Goal: Information Seeking & Learning: Check status

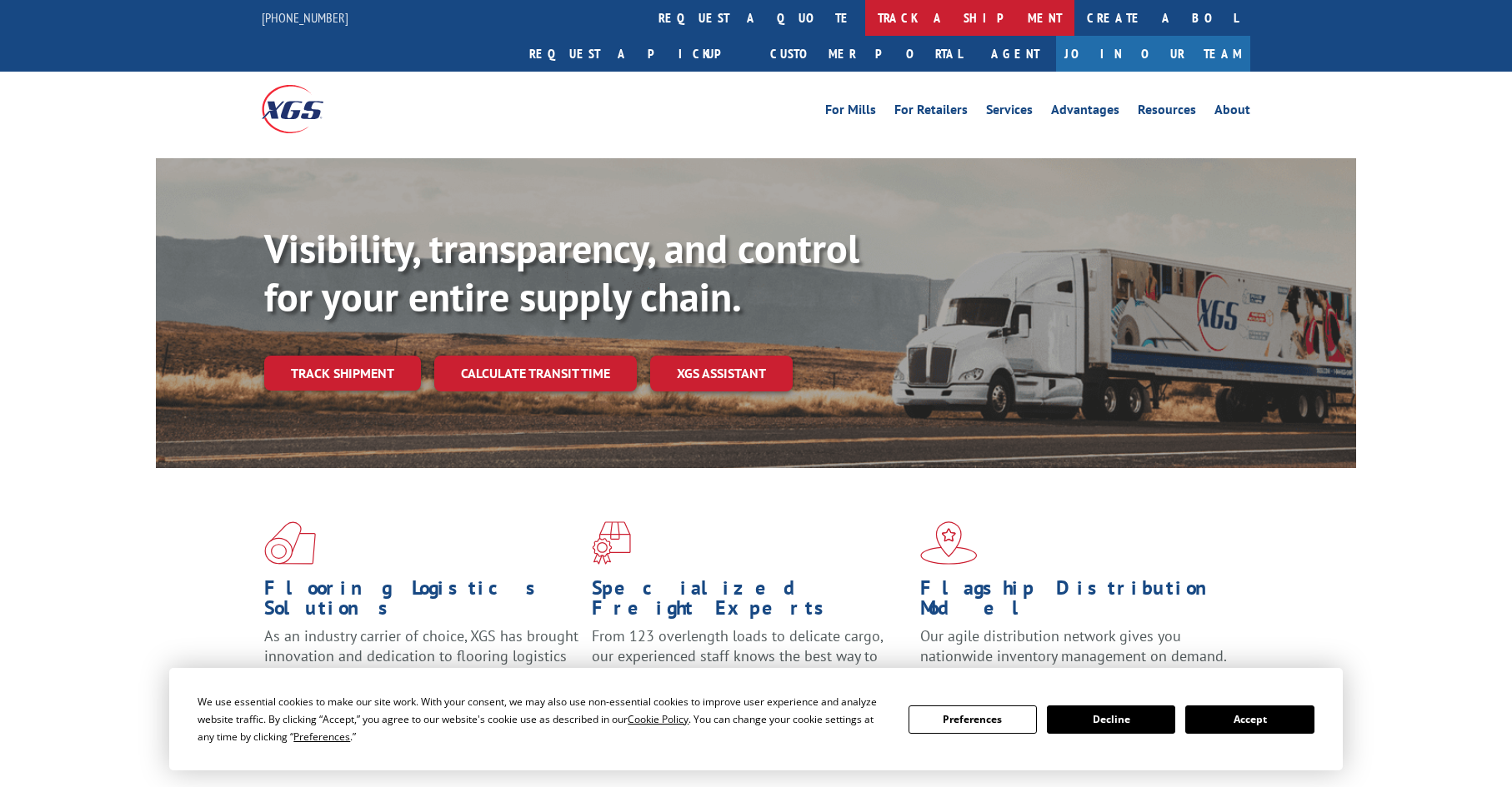
click at [865, 13] on link "track a shipment" at bounding box center [969, 17] width 209 height 36
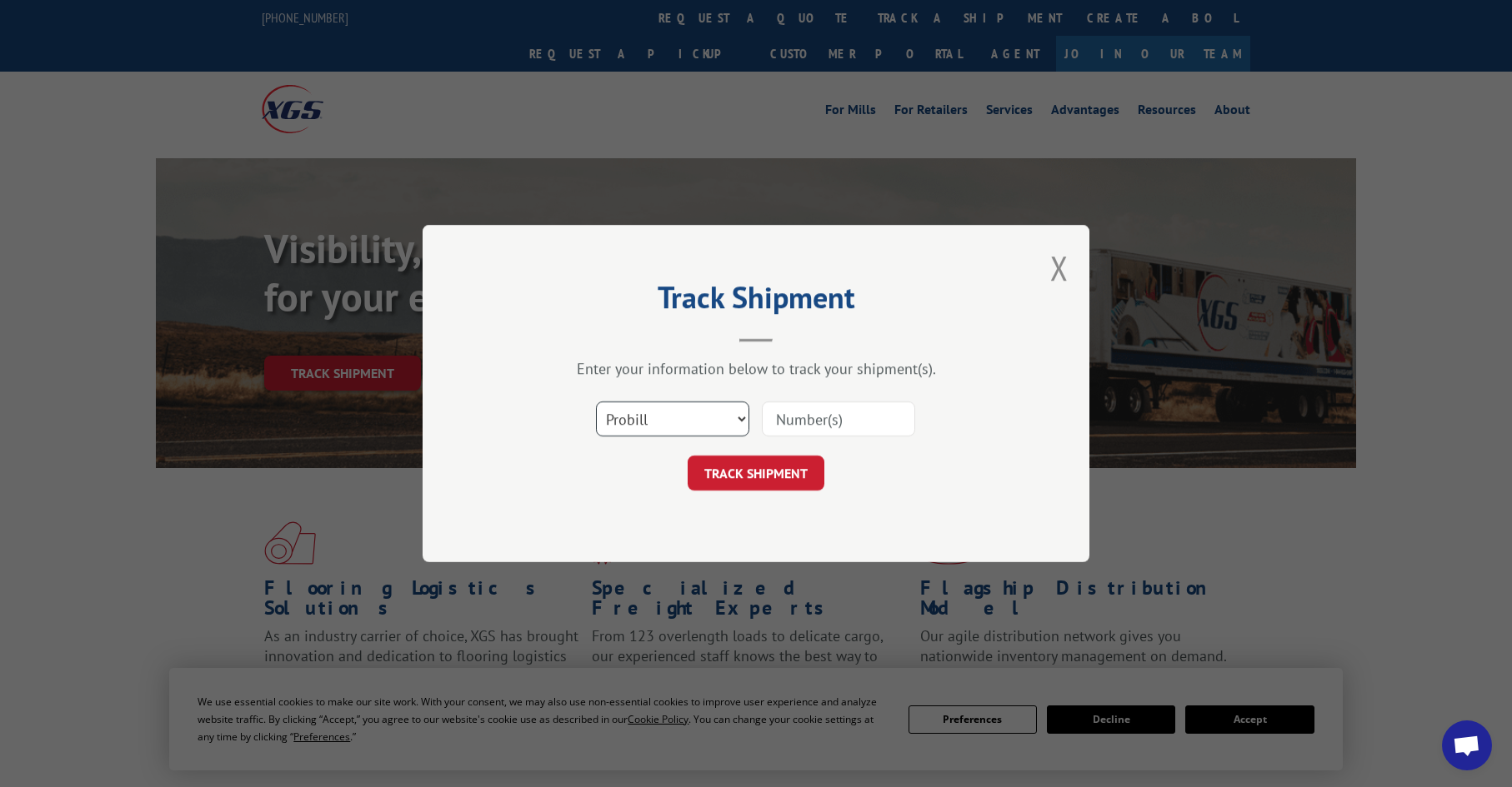
drag, startPoint x: 646, startPoint y: 413, endPoint x: 644, endPoint y: 431, distance: 18.1
click at [645, 423] on select "Select category... Probill BOL PO" at bounding box center [672, 419] width 153 height 35
select select "po"
click at [596, 402] on select "Select category... Probill BOL PO" at bounding box center [672, 419] width 153 height 35
click at [785, 416] on input at bounding box center [838, 419] width 153 height 35
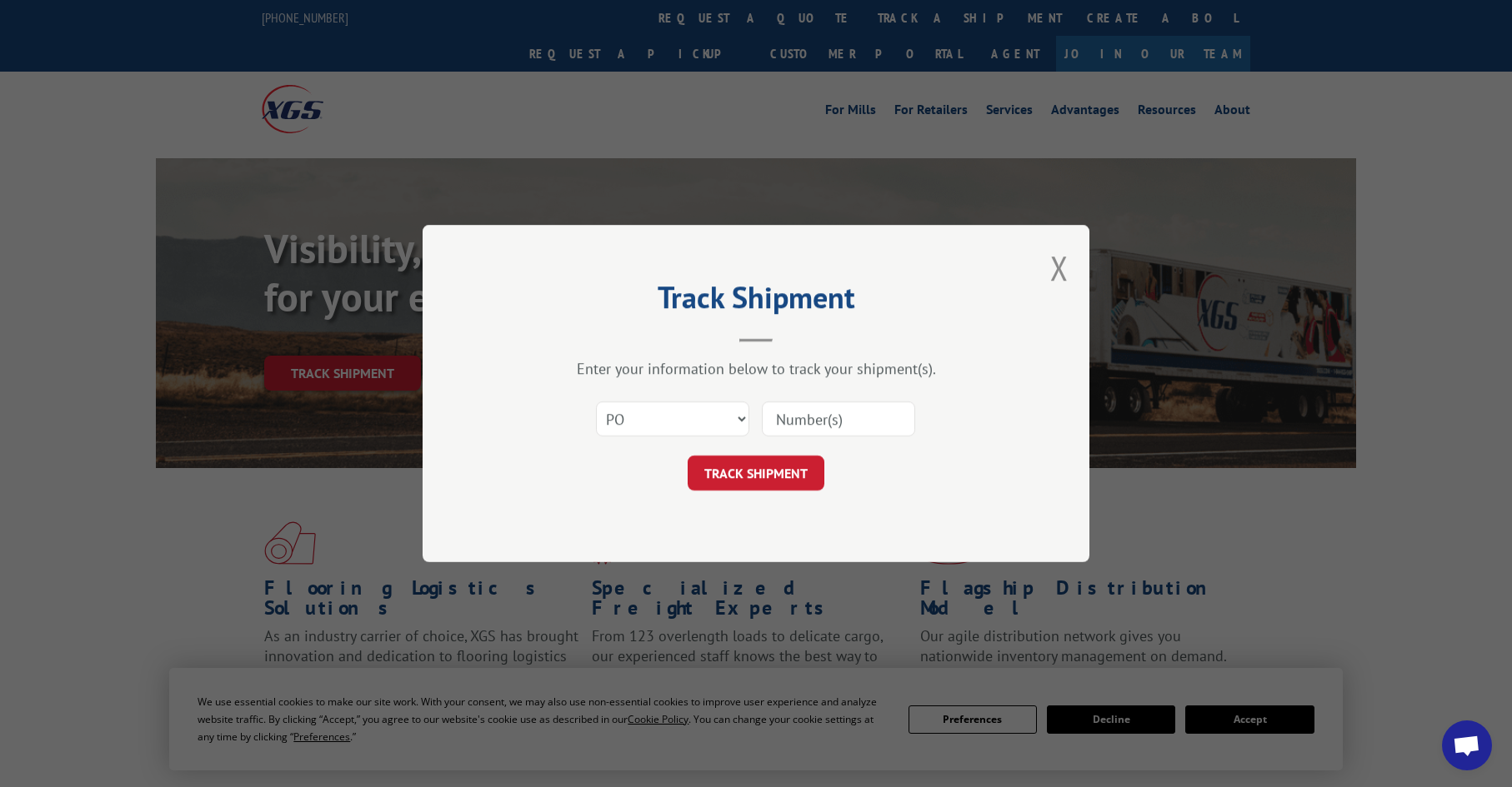
paste input "26531011"
type input "26531011"
click at [759, 479] on button "TRACK SHIPMENT" at bounding box center [756, 473] width 137 height 35
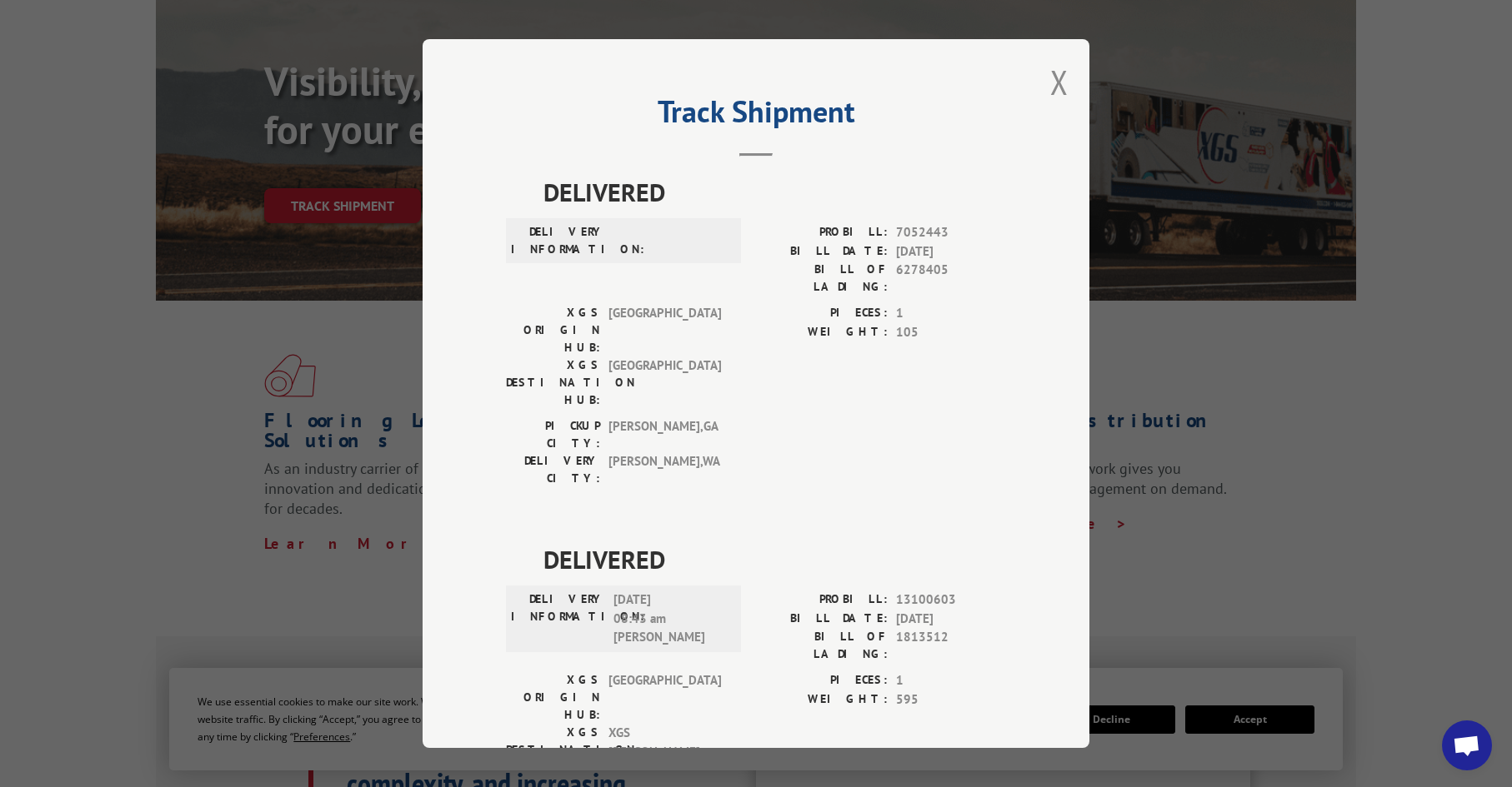
scroll to position [84, 0]
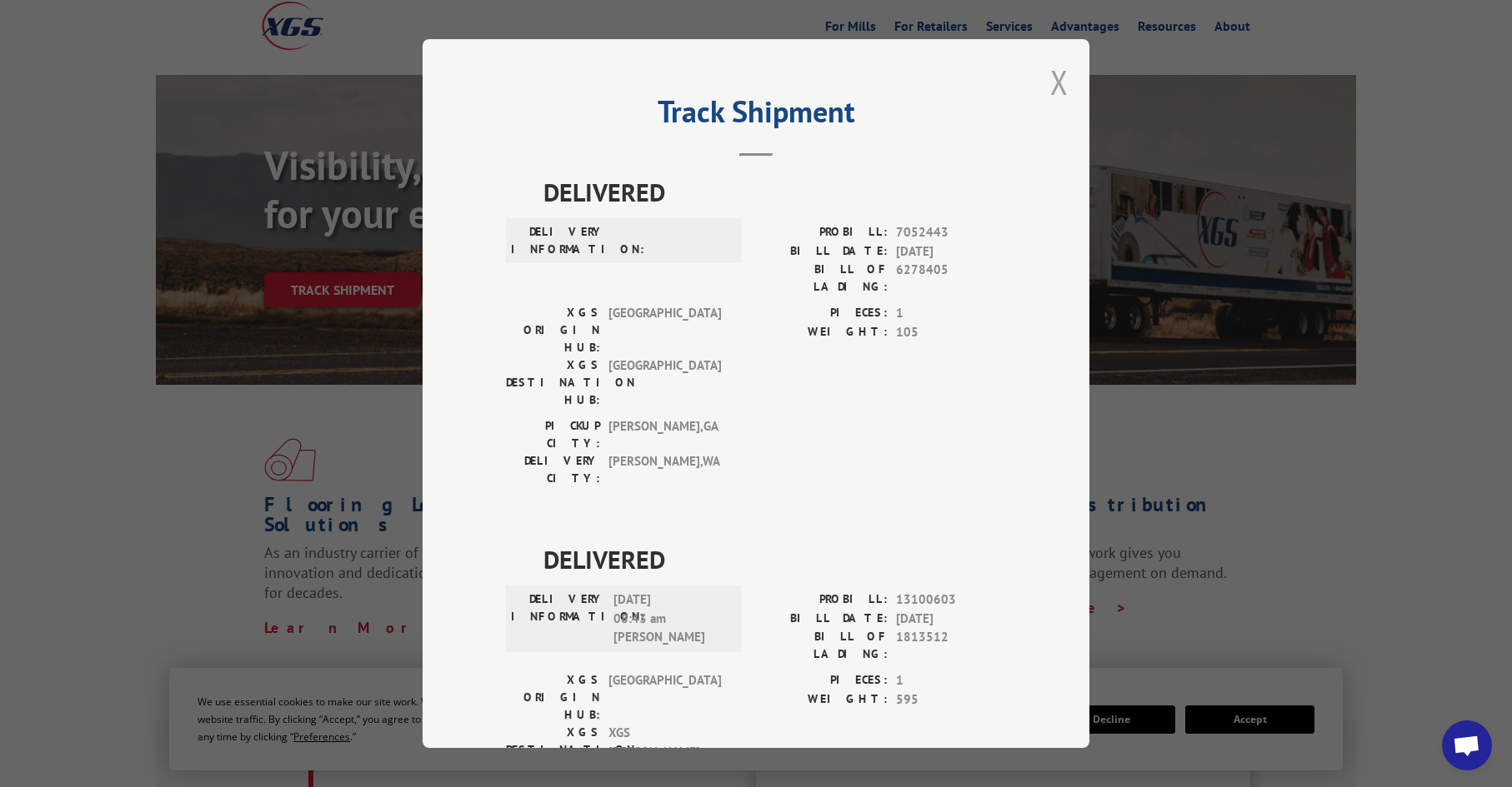
click at [1055, 89] on button "Close modal" at bounding box center [1059, 82] width 18 height 44
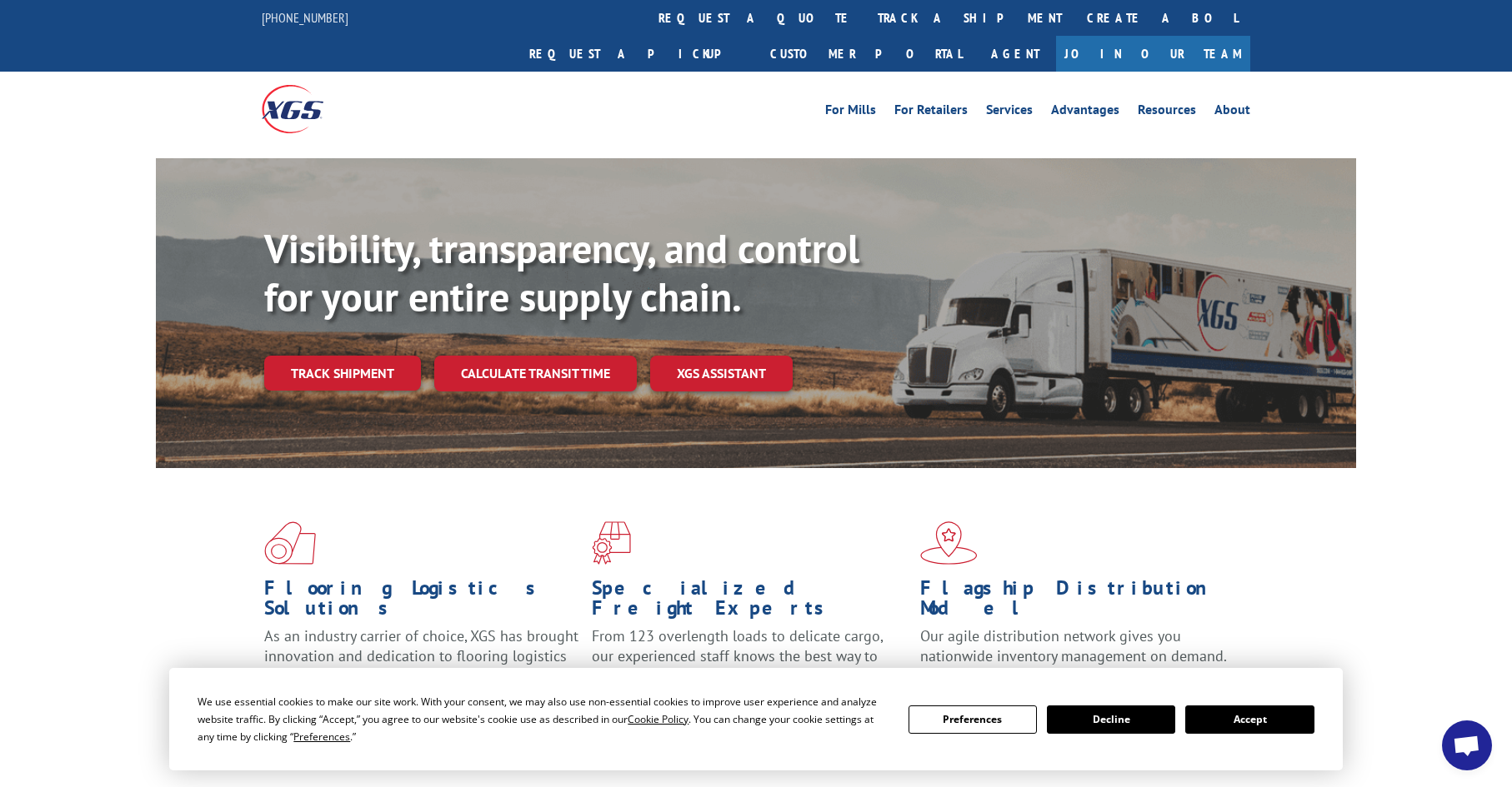
click at [865, 19] on link "track a shipment" at bounding box center [969, 17] width 209 height 36
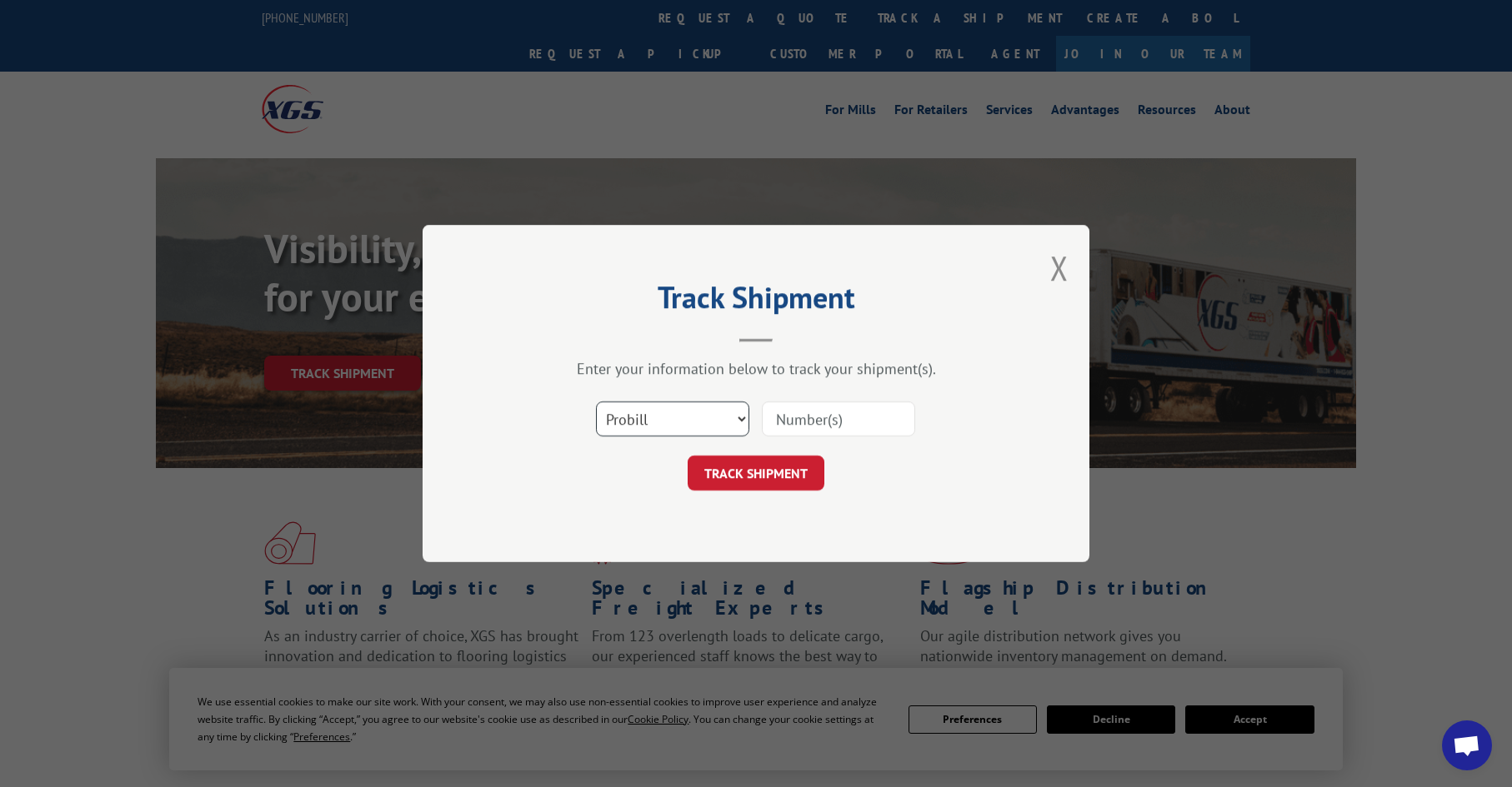
click at [645, 419] on select "Select category... Probill BOL PO" at bounding box center [672, 419] width 153 height 35
select select "po"
click at [596, 402] on select "Select category... Probill BOL PO" at bounding box center [672, 419] width 153 height 35
click at [788, 420] on input at bounding box center [838, 419] width 153 height 35
paste input "26531471"
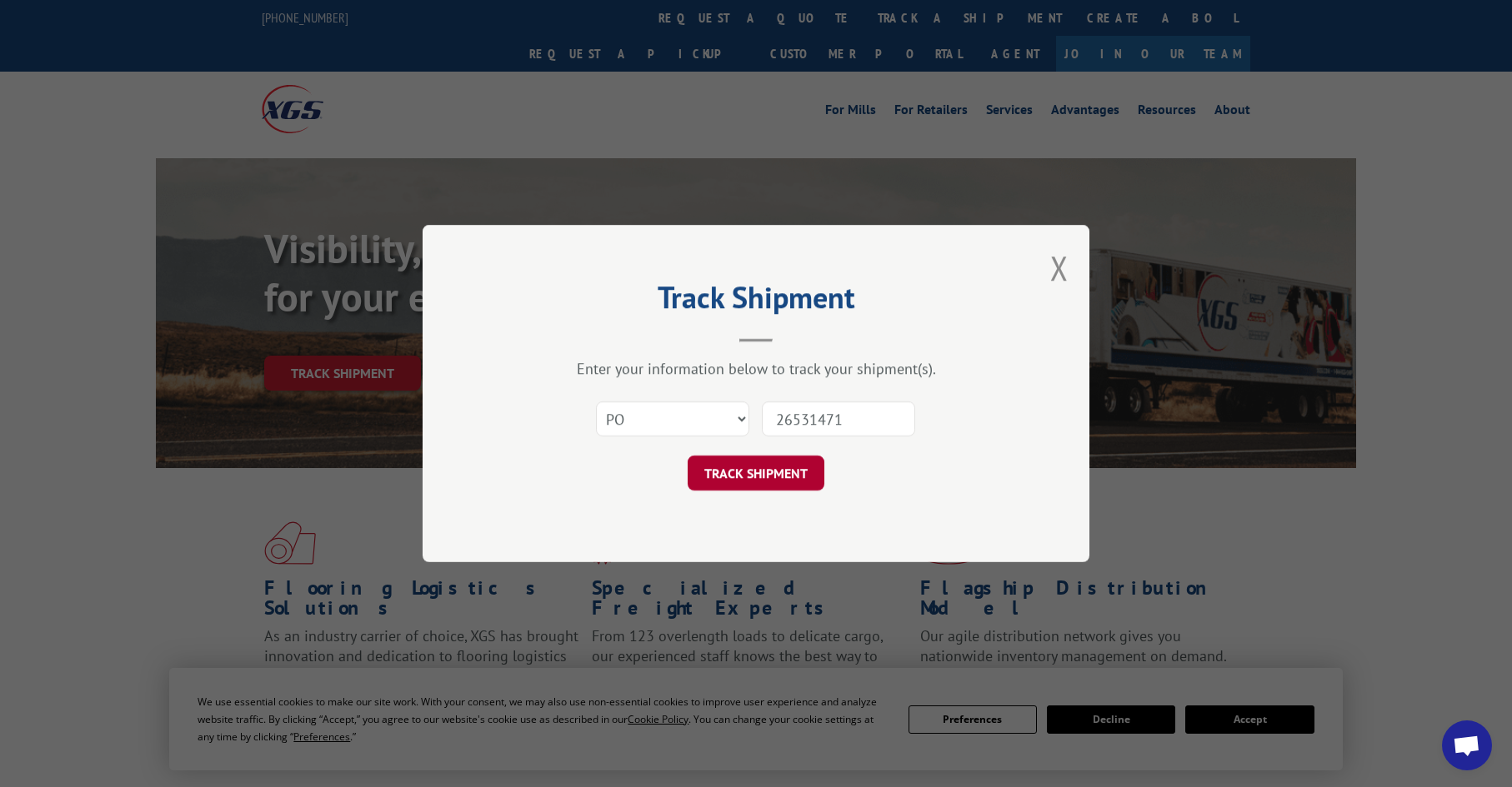
type input "26531471"
click at [764, 482] on button "TRACK SHIPMENT" at bounding box center [756, 473] width 137 height 35
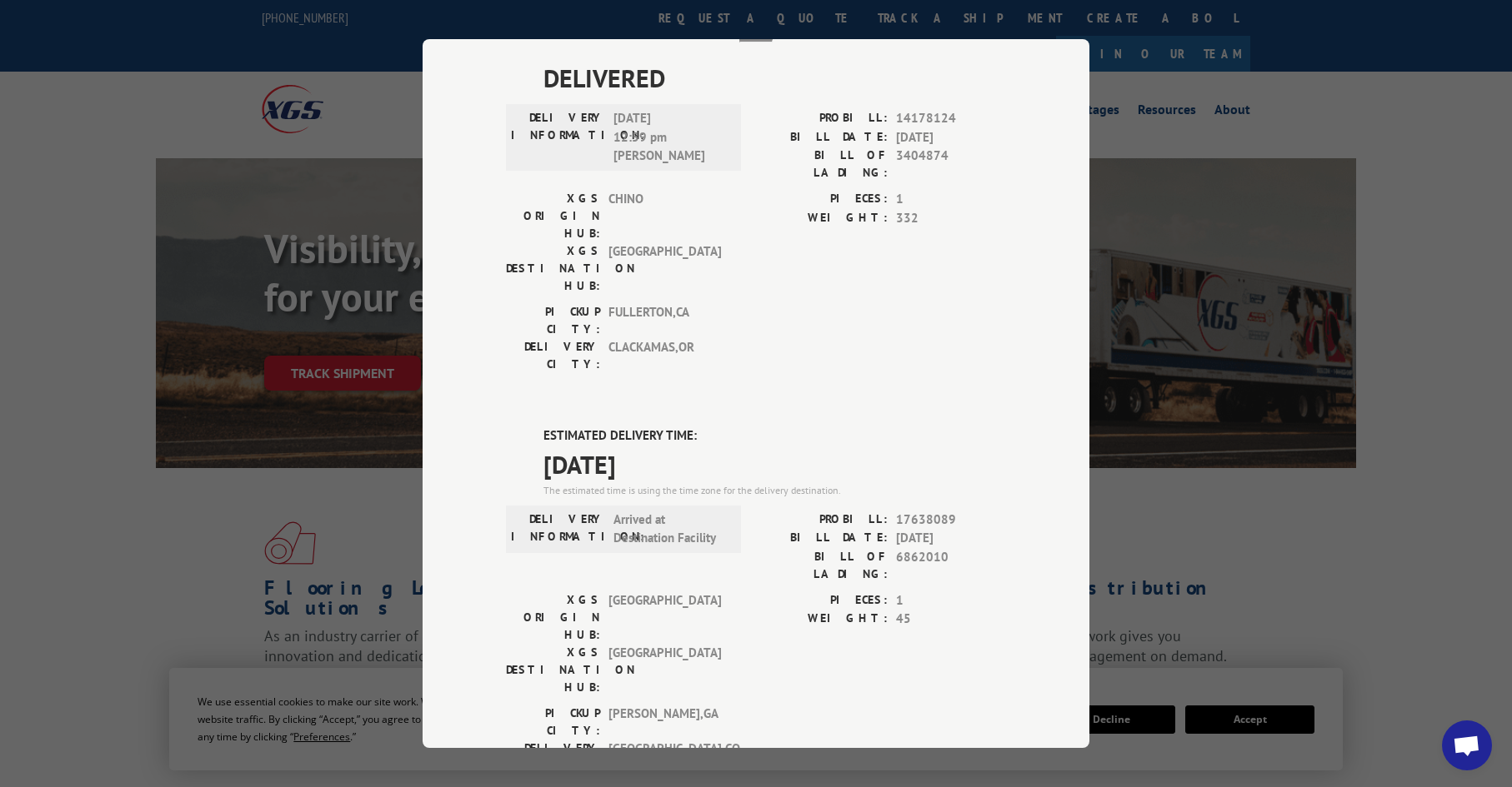
scroll to position [313, 0]
